Goal: Information Seeking & Learning: Learn about a topic

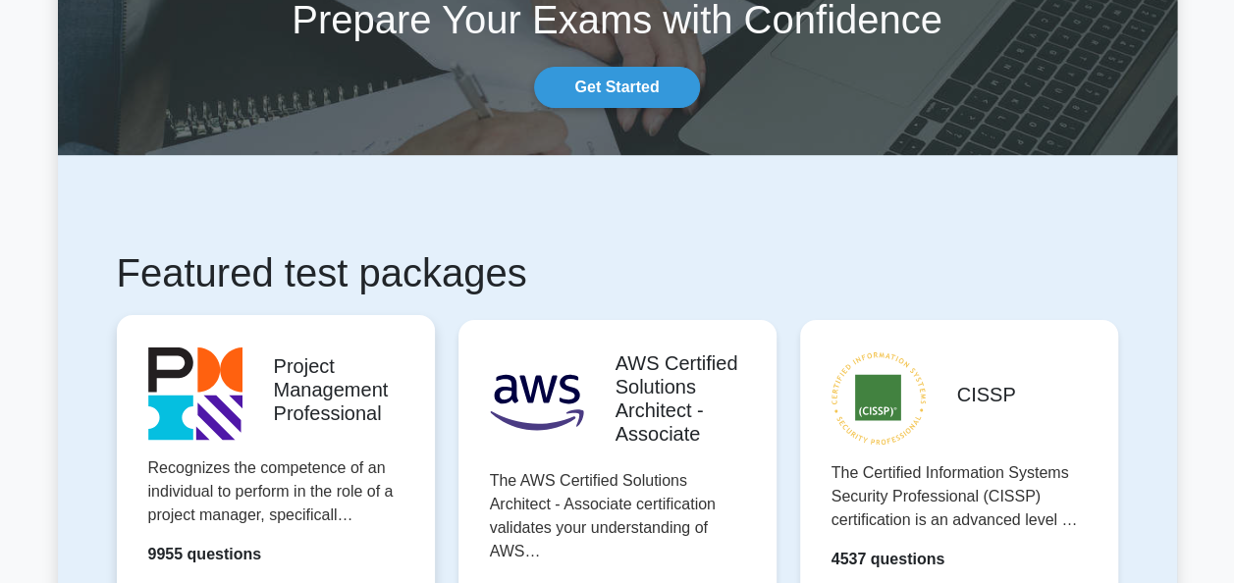
scroll to position [295, 0]
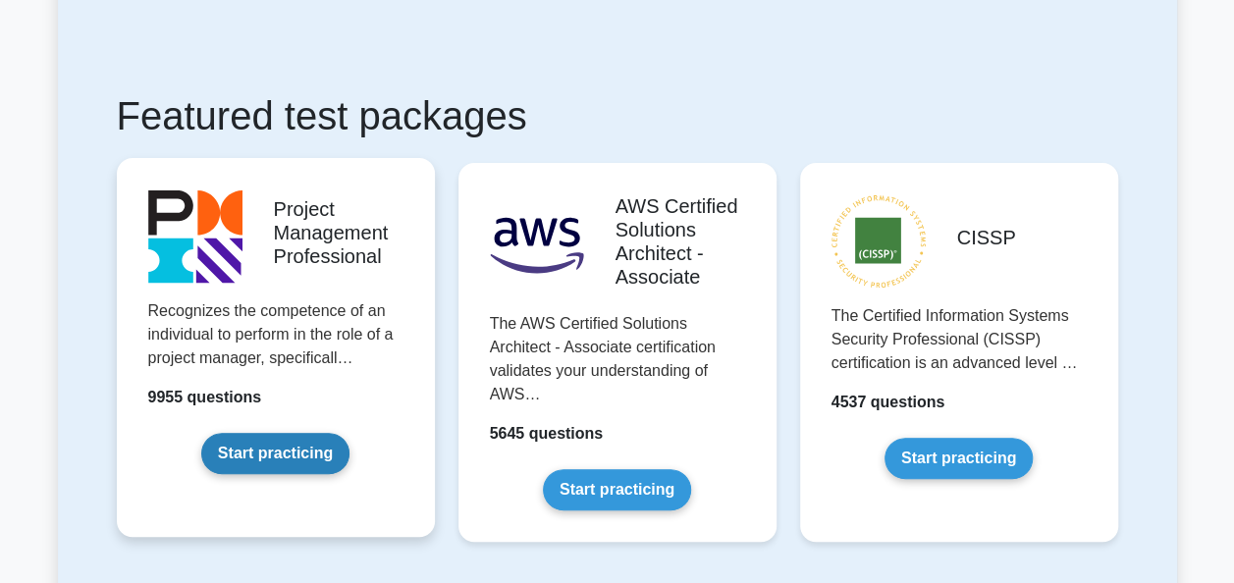
click at [255, 448] on link "Start practicing" at bounding box center [275, 453] width 148 height 41
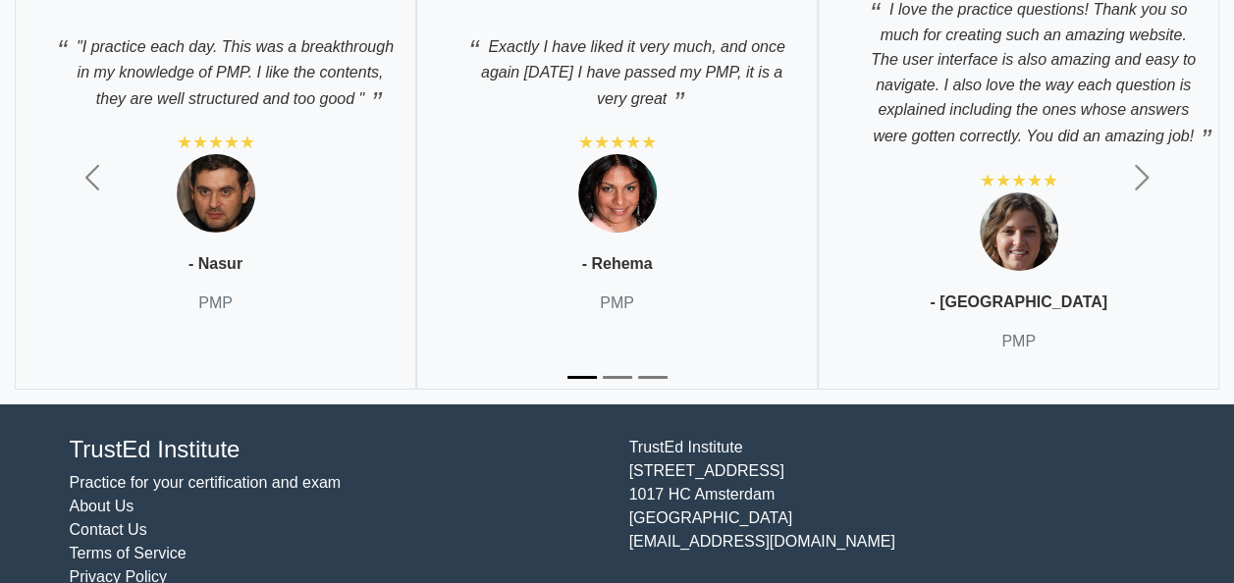
scroll to position [6872, 0]
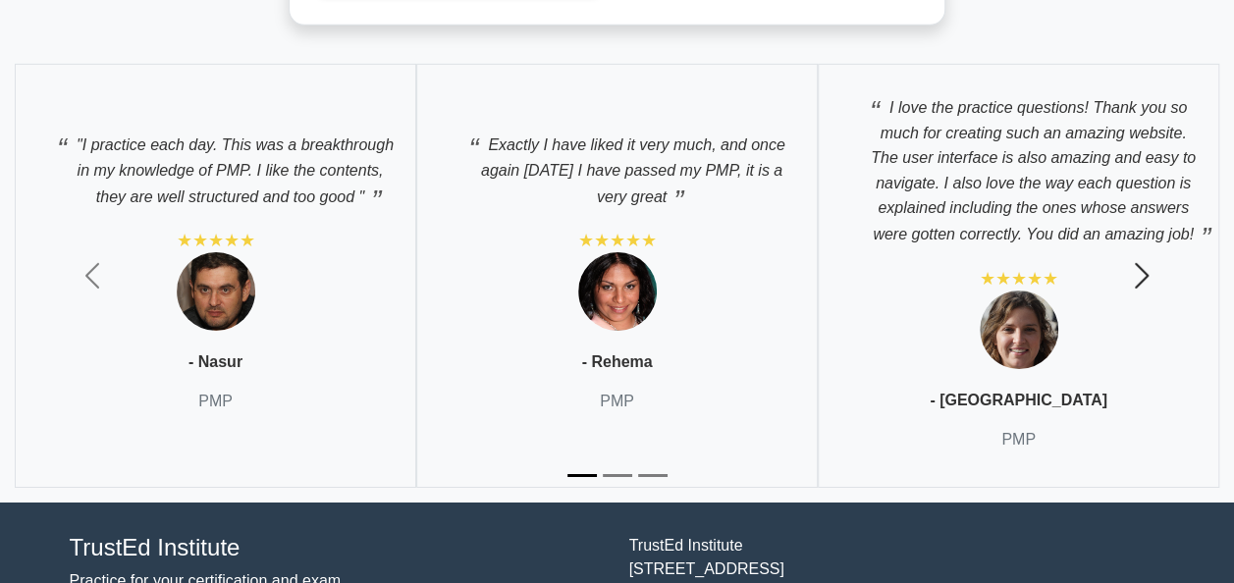
click at [1141, 263] on span "button" at bounding box center [1141, 275] width 31 height 31
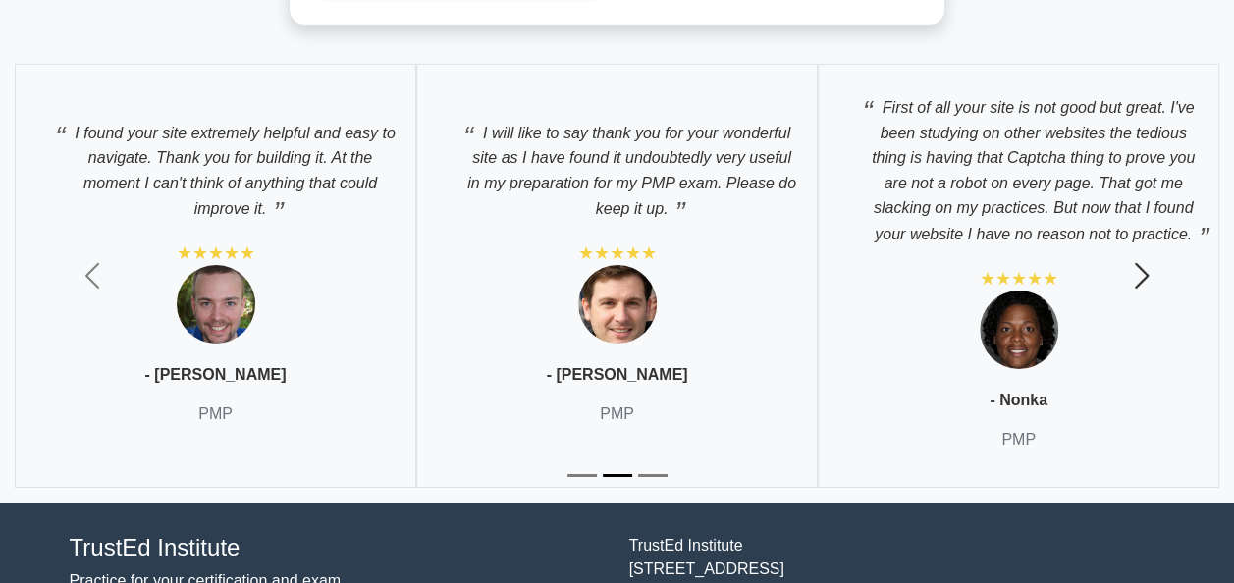
click at [1141, 263] on span "button" at bounding box center [1141, 275] width 31 height 31
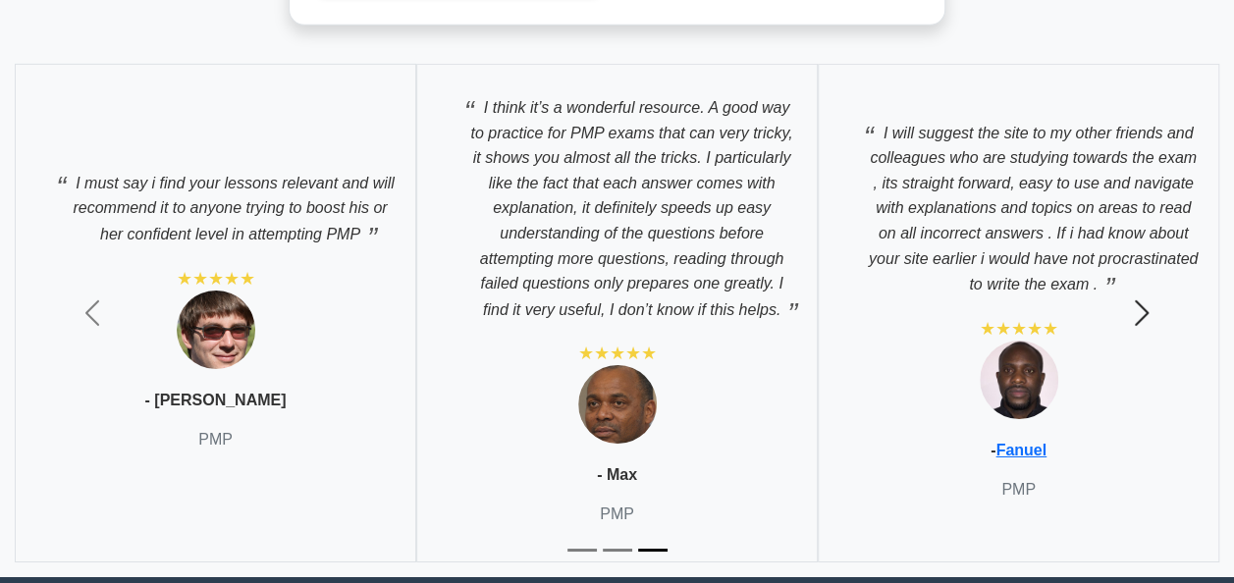
click at [1141, 263] on button "Next" at bounding box center [1141, 313] width 186 height 528
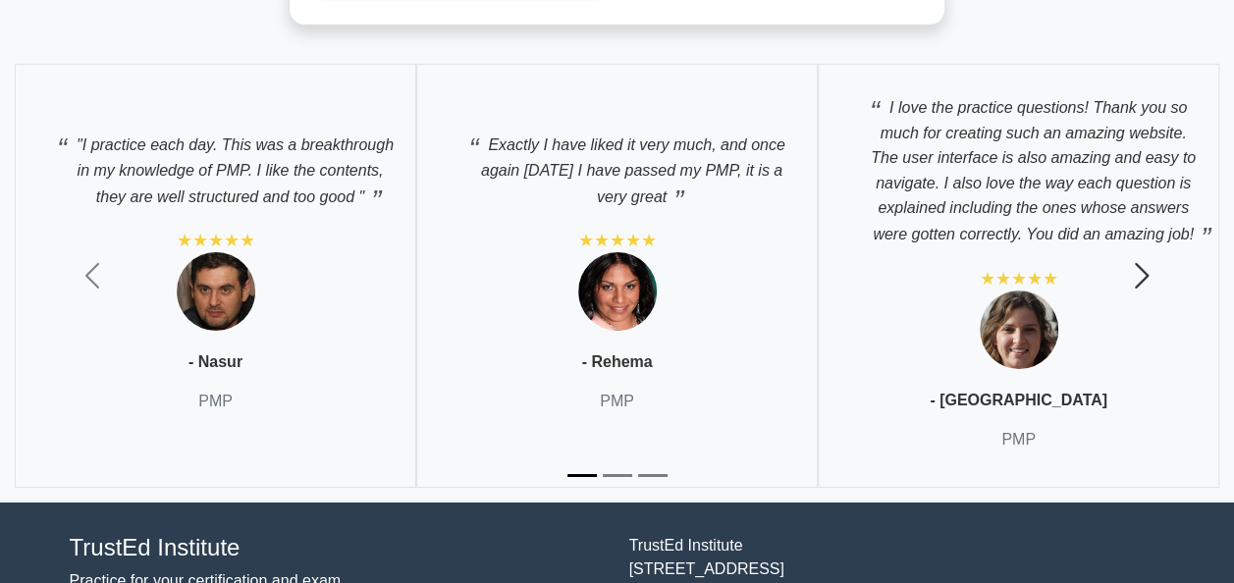
click at [1141, 263] on span "button" at bounding box center [1141, 275] width 31 height 31
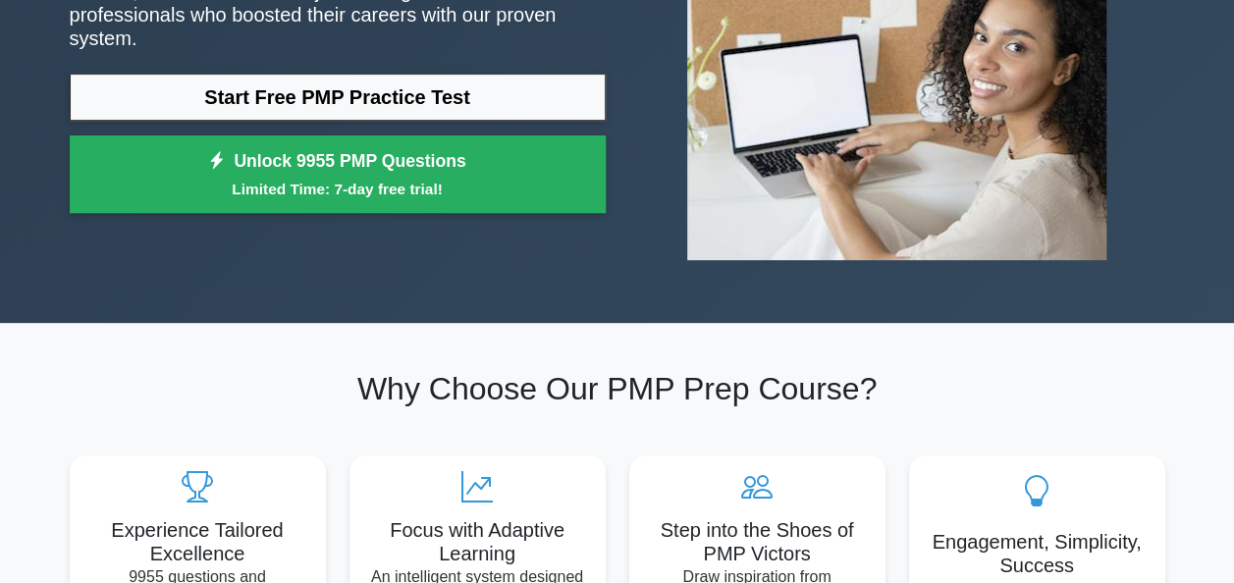
scroll to position [0, 0]
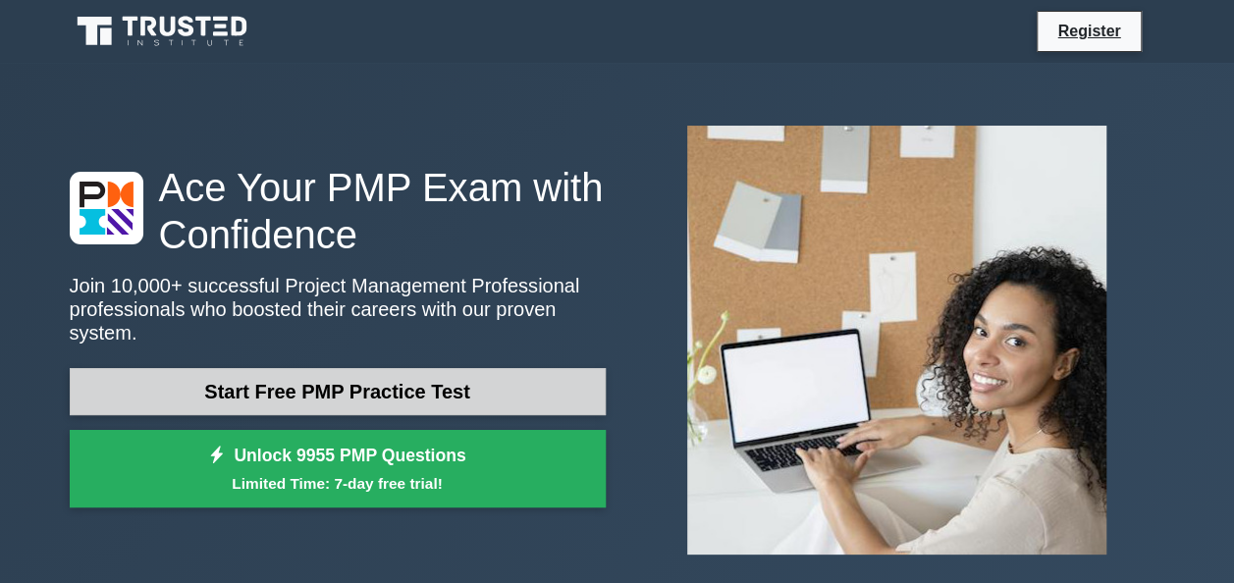
click at [291, 377] on link "Start Free PMP Practice Test" at bounding box center [338, 391] width 536 height 47
